Goal: Information Seeking & Learning: Learn about a topic

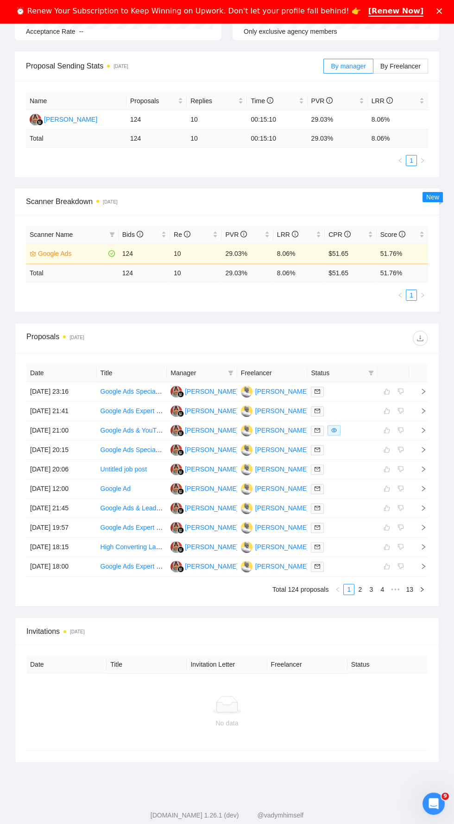
scroll to position [259, 0]
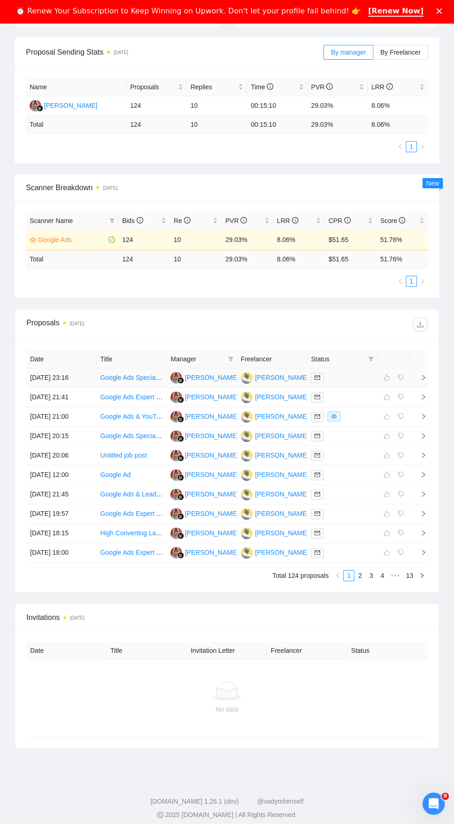
click at [423, 375] on icon "right" at bounding box center [423, 377] width 6 height 6
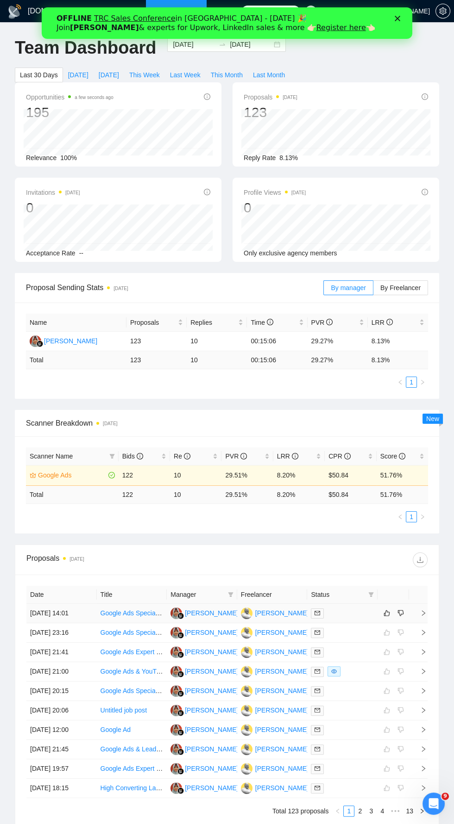
click at [423, 611] on icon "right" at bounding box center [423, 613] width 6 height 6
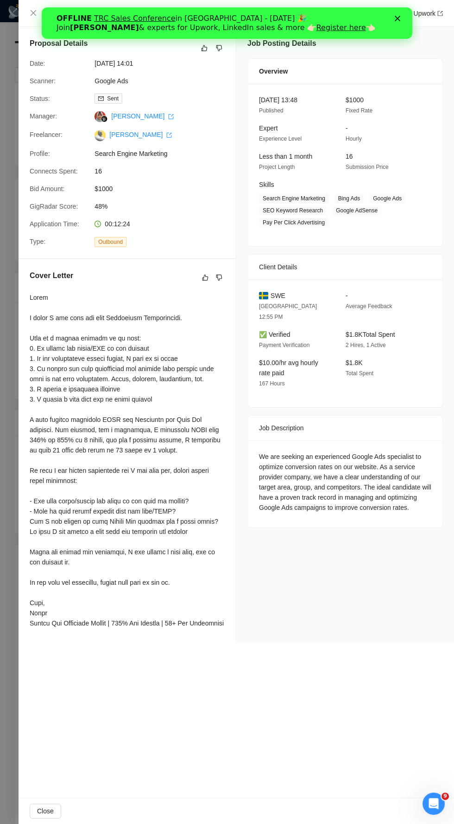
click at [27, 13] on div "Google Ads Specialist for Conversion Optimization Go to Upwork" at bounding box center [236, 13] width 435 height 27
click at [36, 10] on icon "close" at bounding box center [33, 12] width 7 height 7
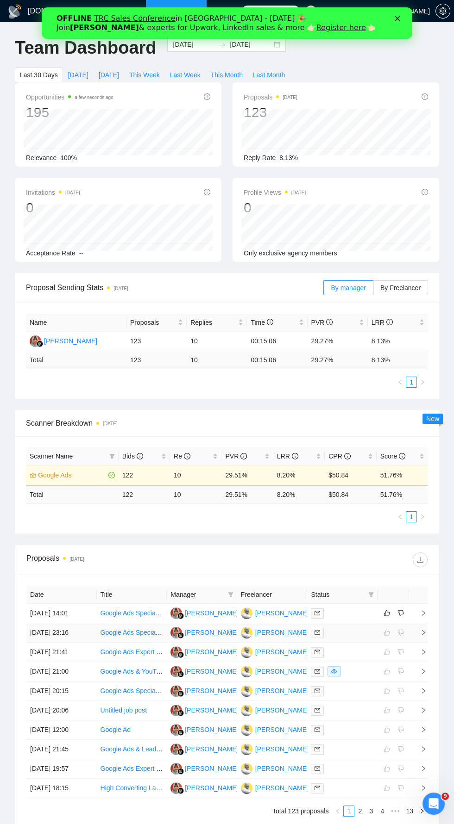
click at [423, 630] on icon "right" at bounding box center [423, 632] width 6 height 6
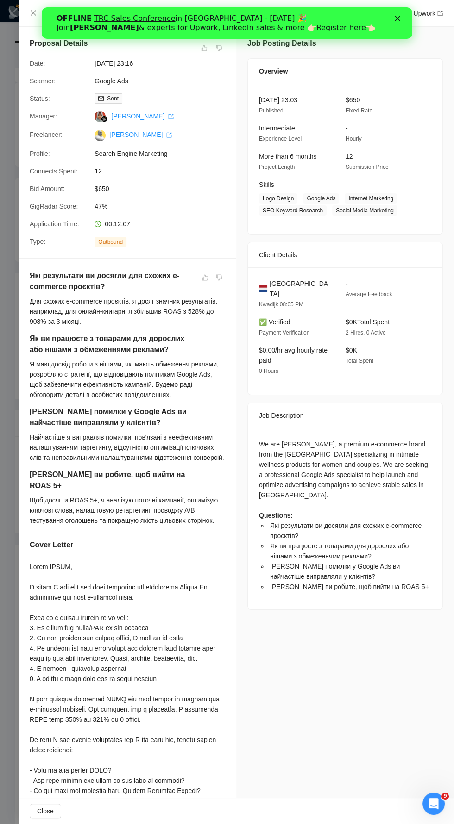
click at [397, 18] on polygon "Закрыть" at bounding box center [397, 19] width 6 height 6
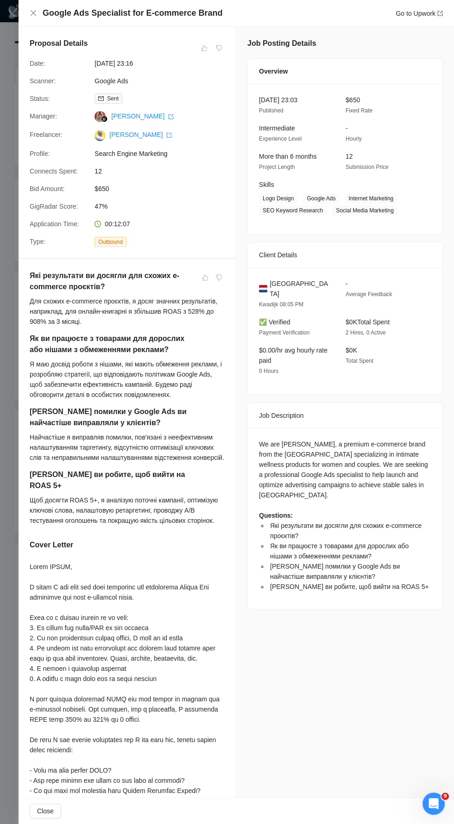
click at [27, 12] on div "Google Ads Specialist for E-commerce Brand Go to Upwork" at bounding box center [236, 13] width 435 height 27
click at [29, 14] on div "Google Ads Specialist for E-commerce Brand Go to Upwork" at bounding box center [236, 13] width 435 height 27
click at [33, 13] on icon "close" at bounding box center [34, 13] width 6 height 6
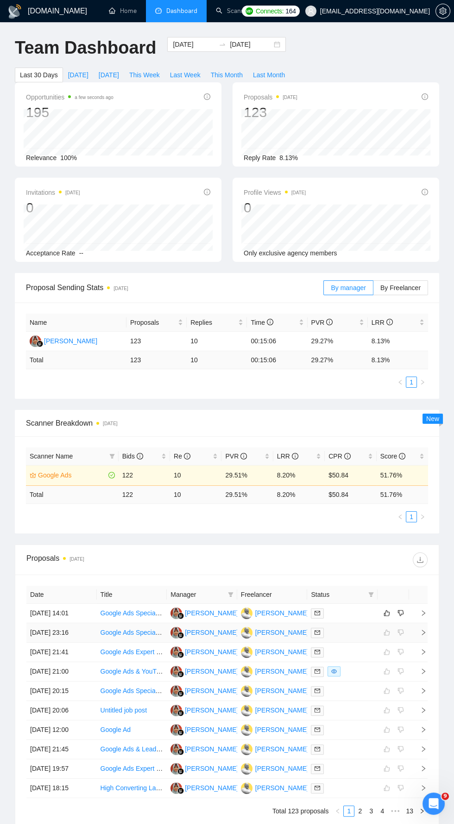
click at [124, 631] on link "Google Ads Specialist for E-commerce Brand" at bounding box center [165, 632] width 130 height 7
